Goal: Find specific page/section: Find specific page/section

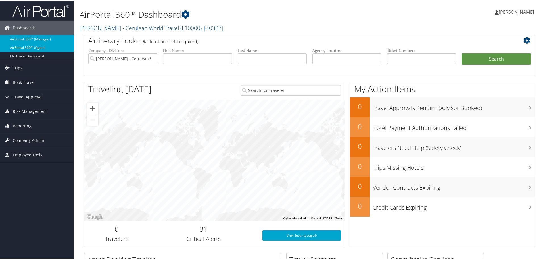
click at [33, 46] on link "AirPortal 360™ (Agent)" at bounding box center [37, 47] width 74 height 9
click at [33, 48] on link "AirPortal 360™ (Agent)" at bounding box center [37, 47] width 74 height 9
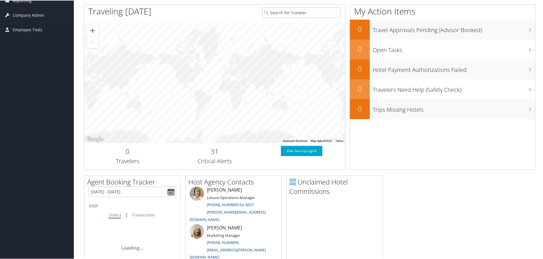
scroll to position [168, 0]
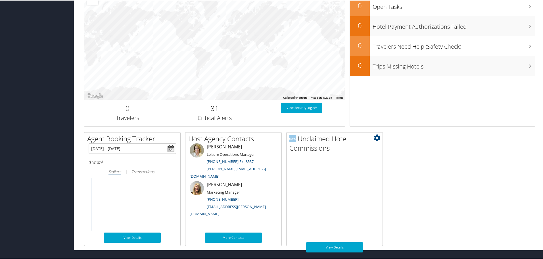
click at [311, 146] on h2 "Unclaimed Hotel Commissions" at bounding box center [336, 142] width 93 height 19
click at [335, 247] on link "View Details" at bounding box center [334, 247] width 57 height 10
